Goal: Information Seeking & Learning: Learn about a topic

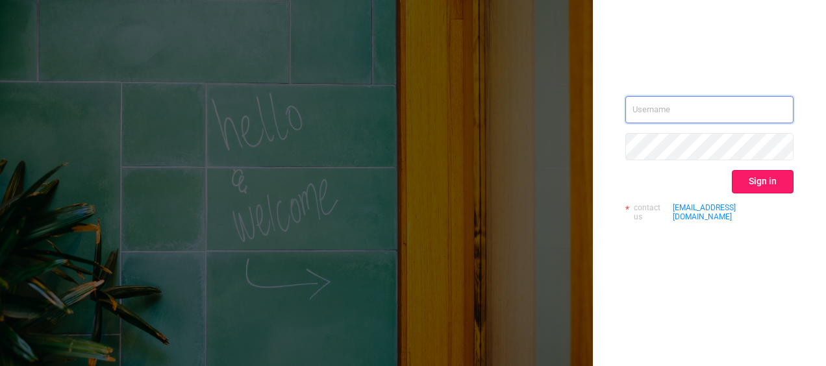
type input "[PERSON_NAME][EMAIL_ADDRESS][DOMAIN_NAME]"
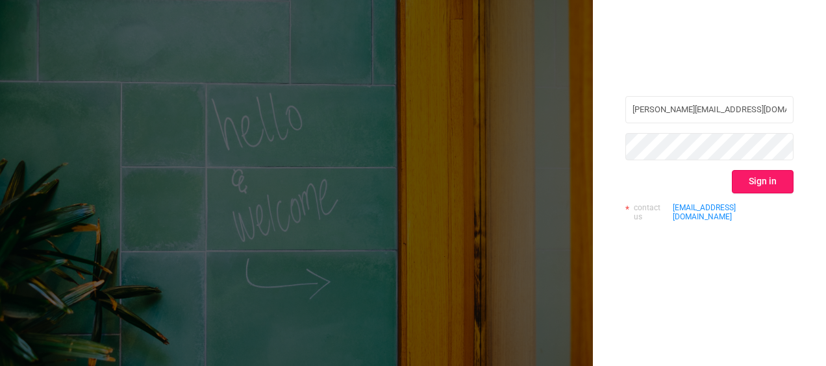
click at [745, 187] on button "Sign in" at bounding box center [763, 181] width 62 height 23
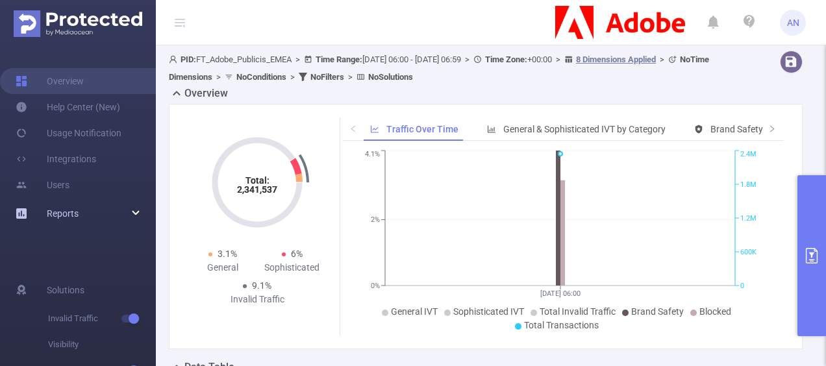
click at [134, 204] on div "Reports" at bounding box center [78, 214] width 156 height 26
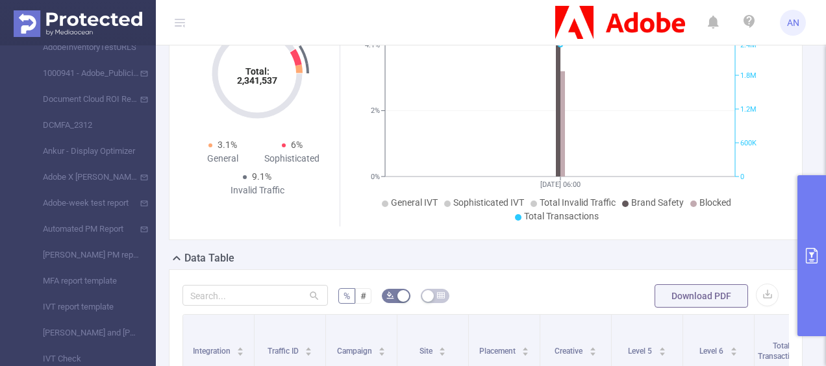
scroll to position [130, 0]
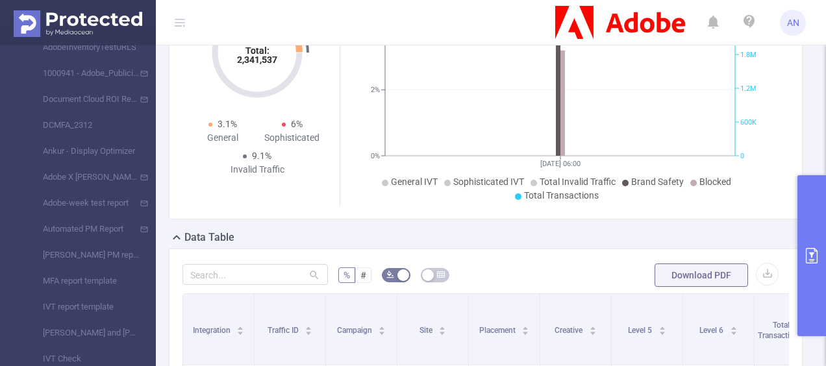
click at [364, 199] on ul "General IVT Sophisticated IVT Total Invalid Traffic Brand Safety Blocked Total …" at bounding box center [560, 188] width 428 height 27
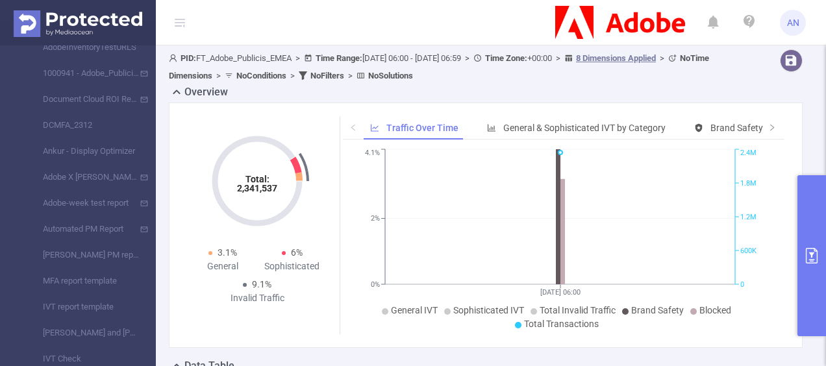
scroll to position [0, 0]
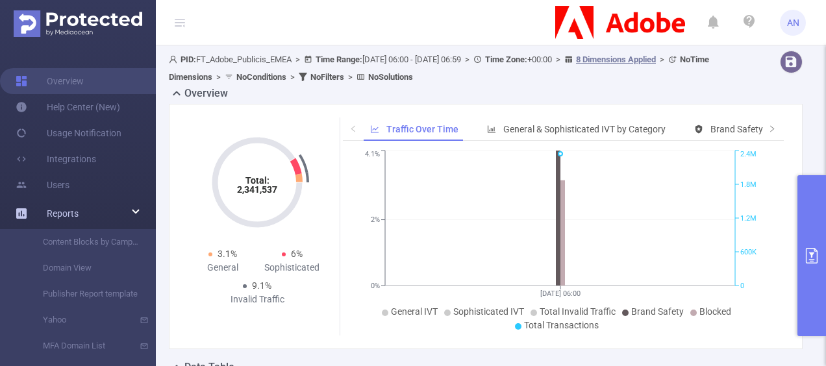
click at [130, 213] on div "Reports" at bounding box center [78, 214] width 156 height 26
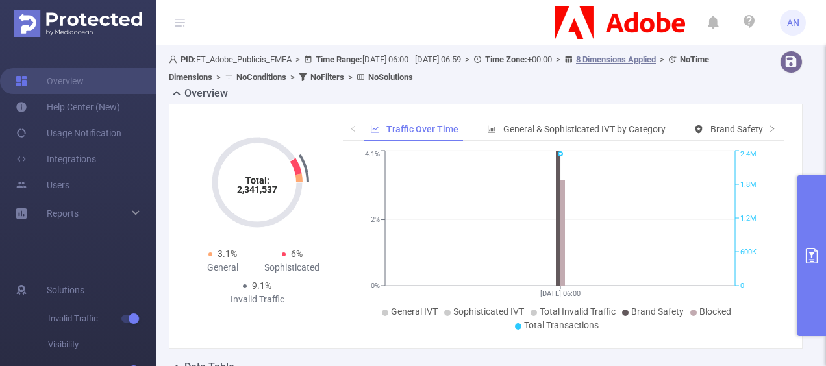
click at [179, 29] on icon at bounding box center [180, 22] width 16 height 45
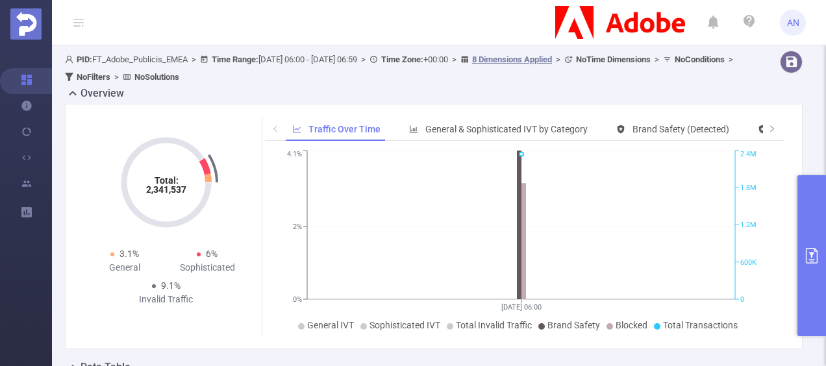
click at [81, 22] on icon at bounding box center [78, 22] width 10 height 1
